Goal: Task Accomplishment & Management: Use online tool/utility

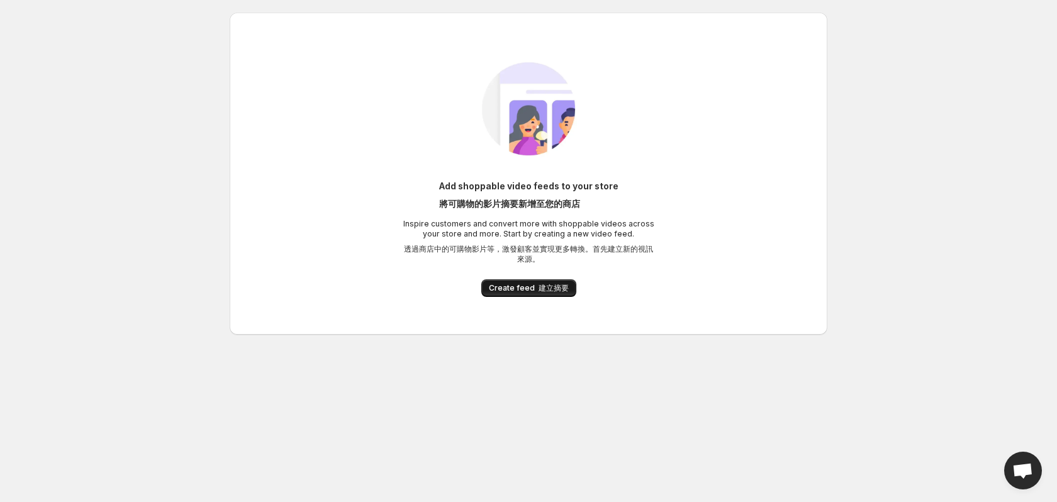
click at [550, 292] on font "建立摘要" at bounding box center [554, 288] width 30 height 11
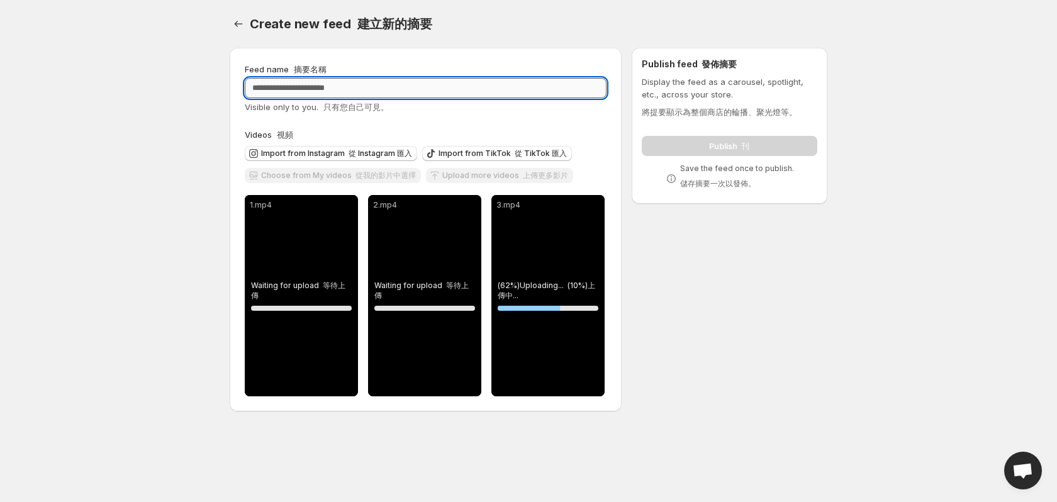
click at [311, 86] on input "Feed name 摘要名稱" at bounding box center [426, 88] width 362 height 20
click at [317, 93] on input "Feed name 摘要名稱" at bounding box center [426, 88] width 362 height 20
type input "*********"
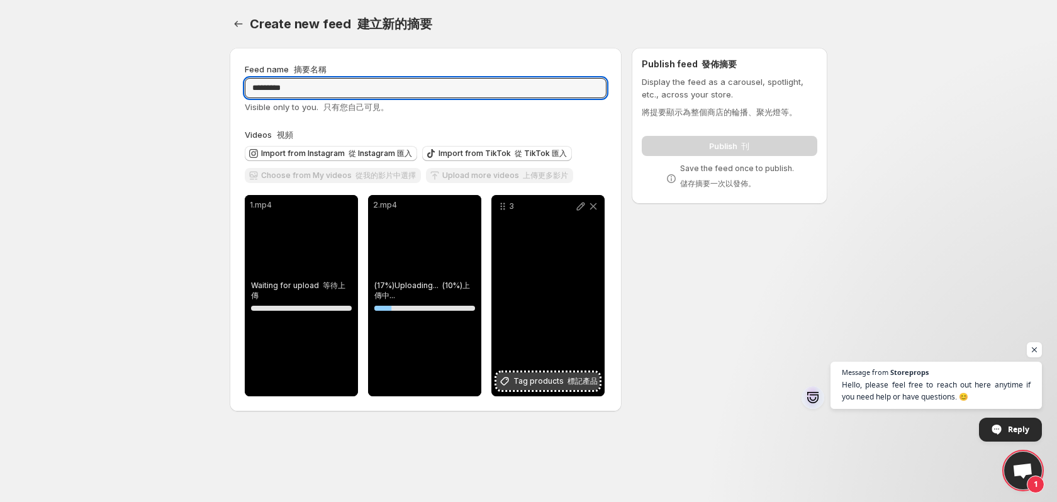
click at [564, 376] on font at bounding box center [566, 380] width 4 height 9
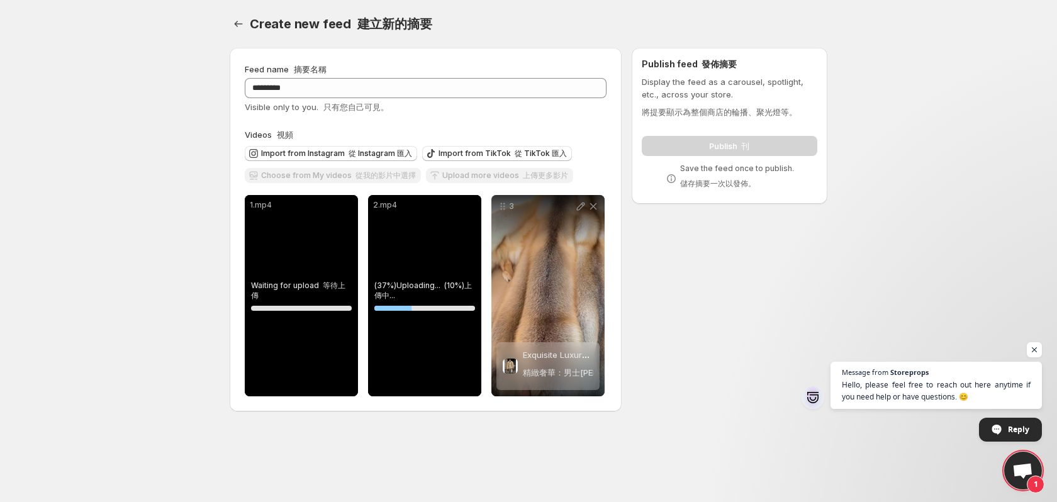
click at [522, 176] on div "Upload more videos 上傳更多影片" at bounding box center [499, 176] width 147 height 17
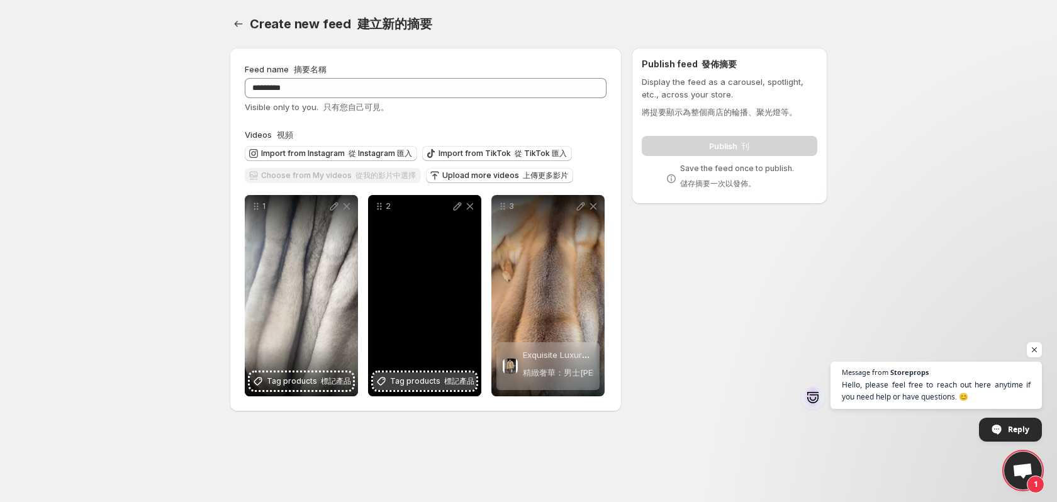
click at [430, 383] on span "Tag products 標記產品" at bounding box center [432, 381] width 84 height 13
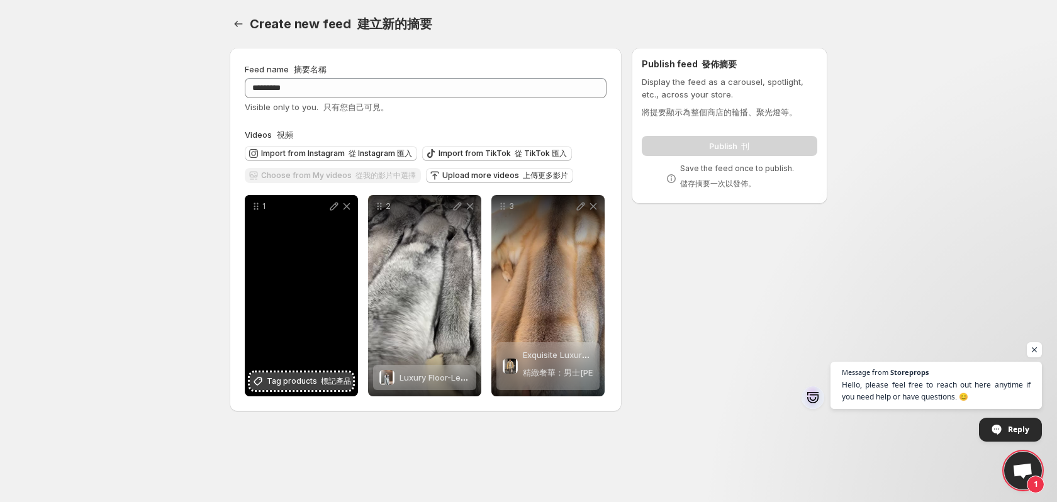
click at [315, 384] on span "Tag products 標記產品" at bounding box center [309, 381] width 84 height 13
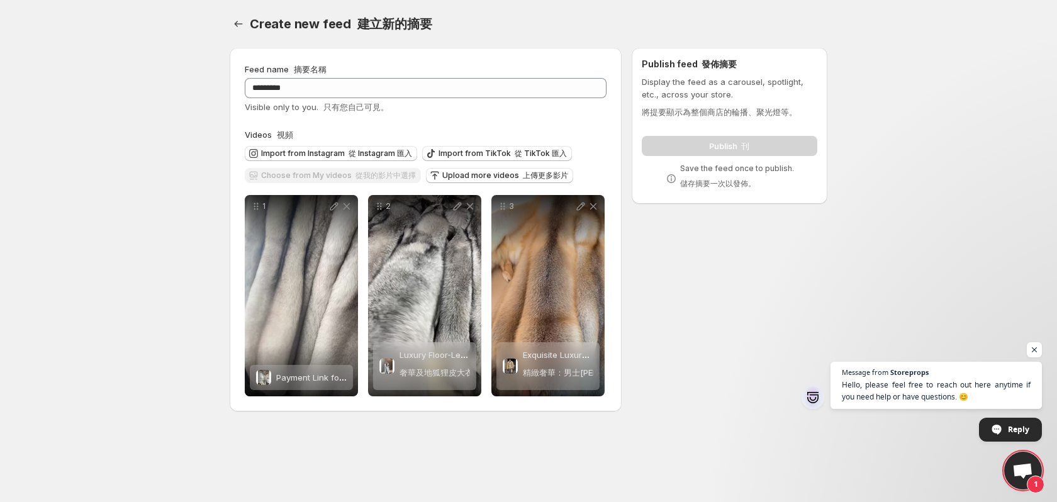
click at [736, 147] on div "Publish 刊" at bounding box center [730, 143] width 176 height 25
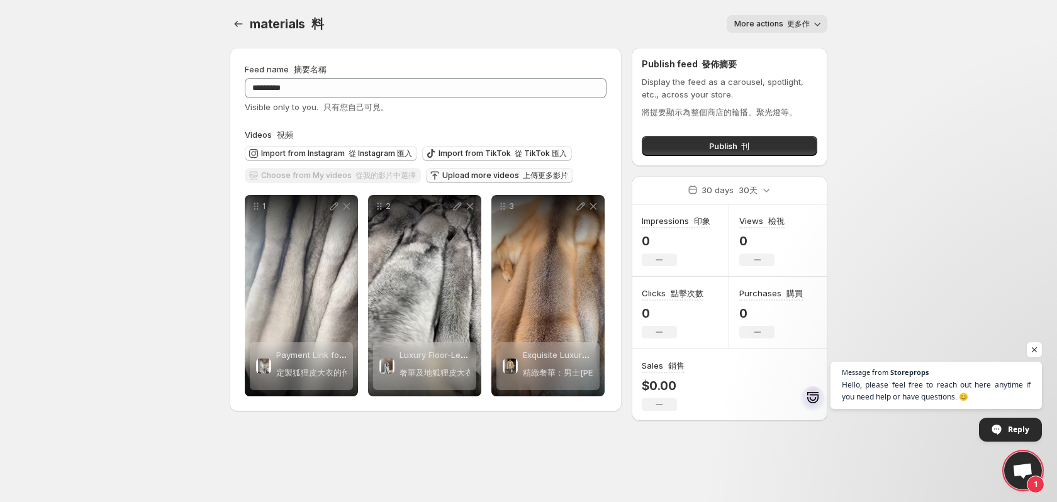
click at [524, 174] on font "上傳更多影片" at bounding box center [545, 176] width 45 height 11
click at [740, 148] on font "button" at bounding box center [739, 146] width 4 height 10
click at [767, 150] on button "Publish 刊" at bounding box center [730, 146] width 176 height 20
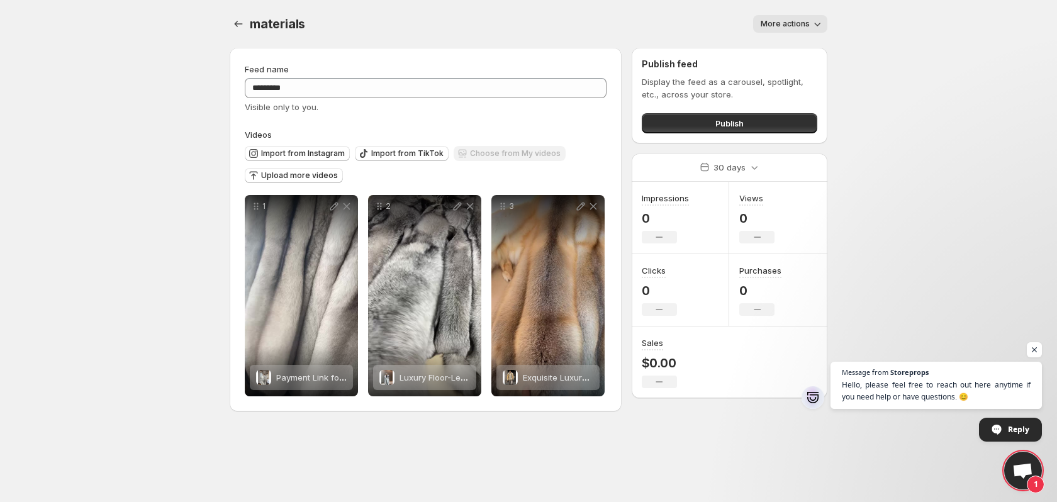
click at [756, 136] on div "Publish feed Display the feed as a carousel, spotlight, etc., across your store…" at bounding box center [730, 96] width 196 height 96
click at [754, 126] on button "Publish" at bounding box center [730, 123] width 176 height 20
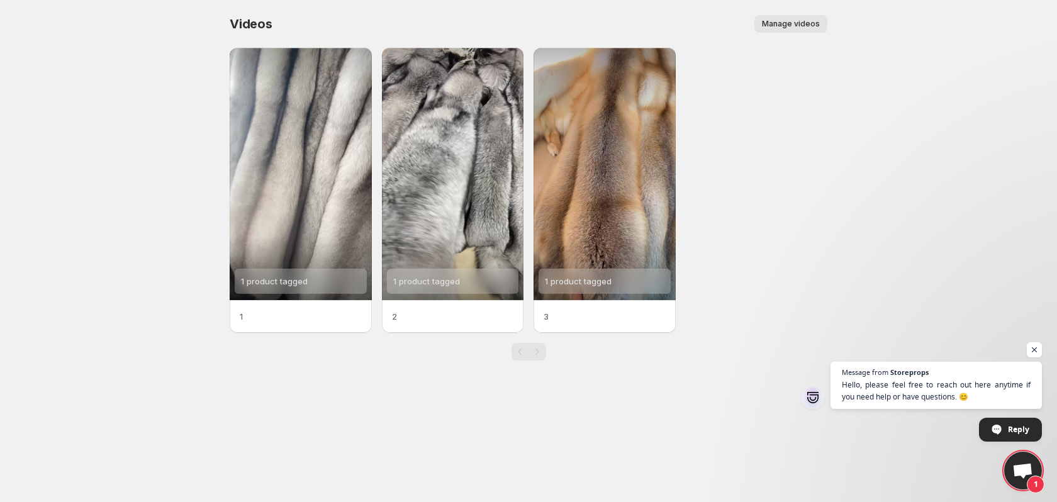
click at [409, 313] on p "2" at bounding box center [453, 316] width 122 height 13
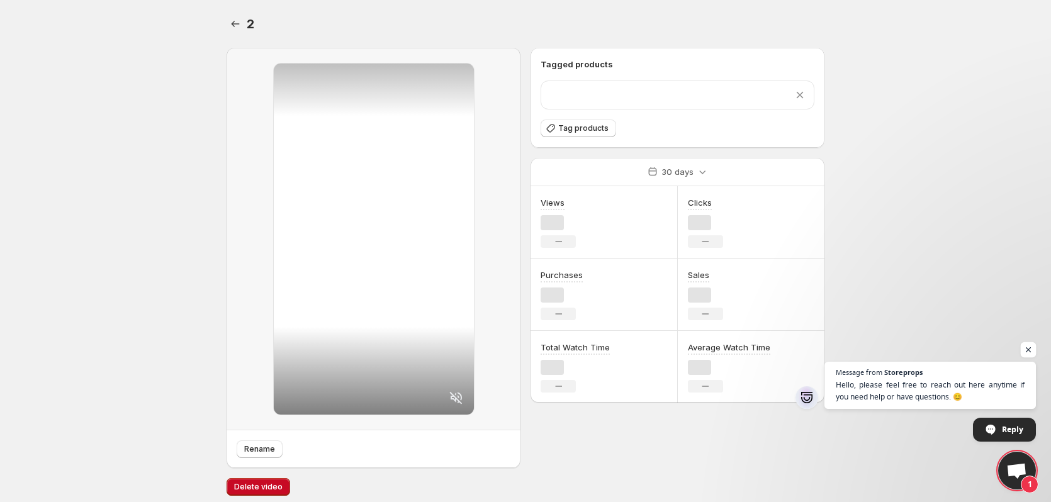
click at [1034, 345] on span "Open chat" at bounding box center [1029, 350] width 16 height 16
